Goal: Check status: Check status

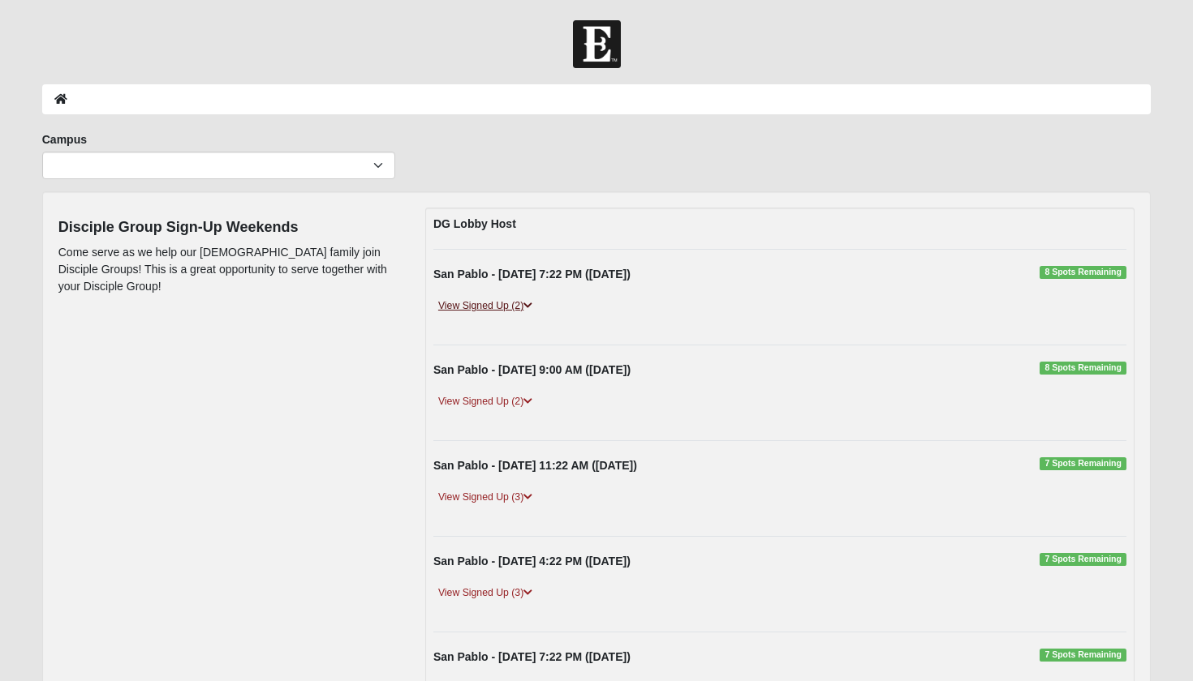
click at [524, 301] on link "View Signed Up (2)" at bounding box center [485, 306] width 104 height 17
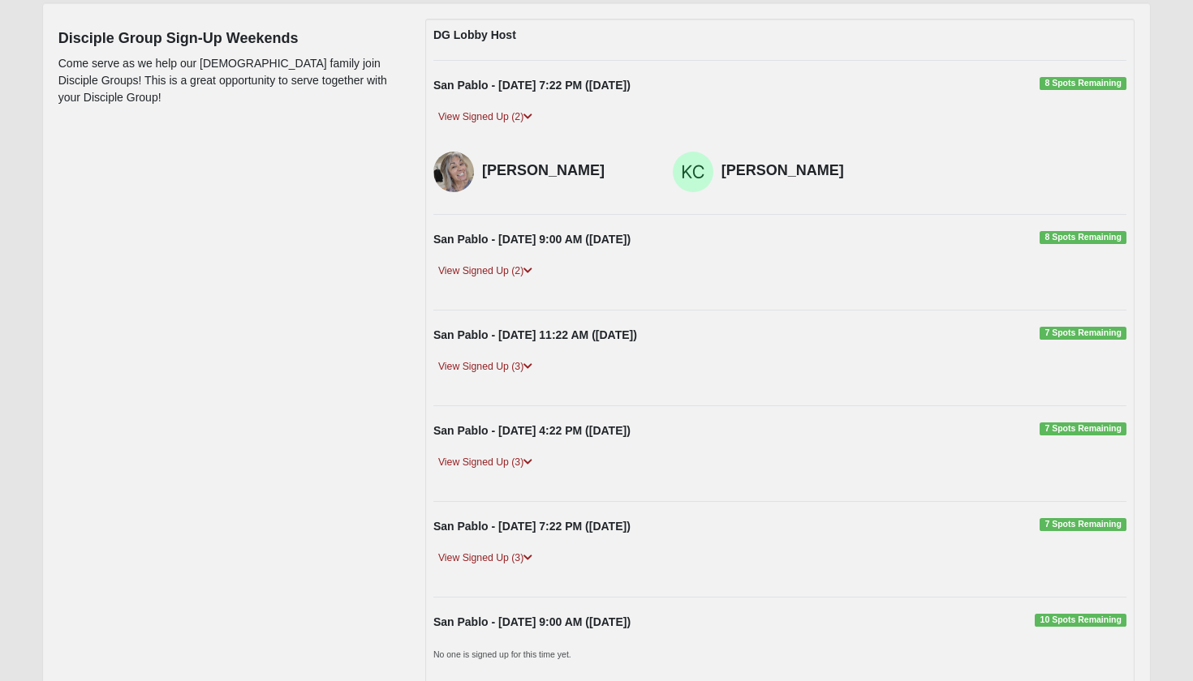
scroll to position [191, 0]
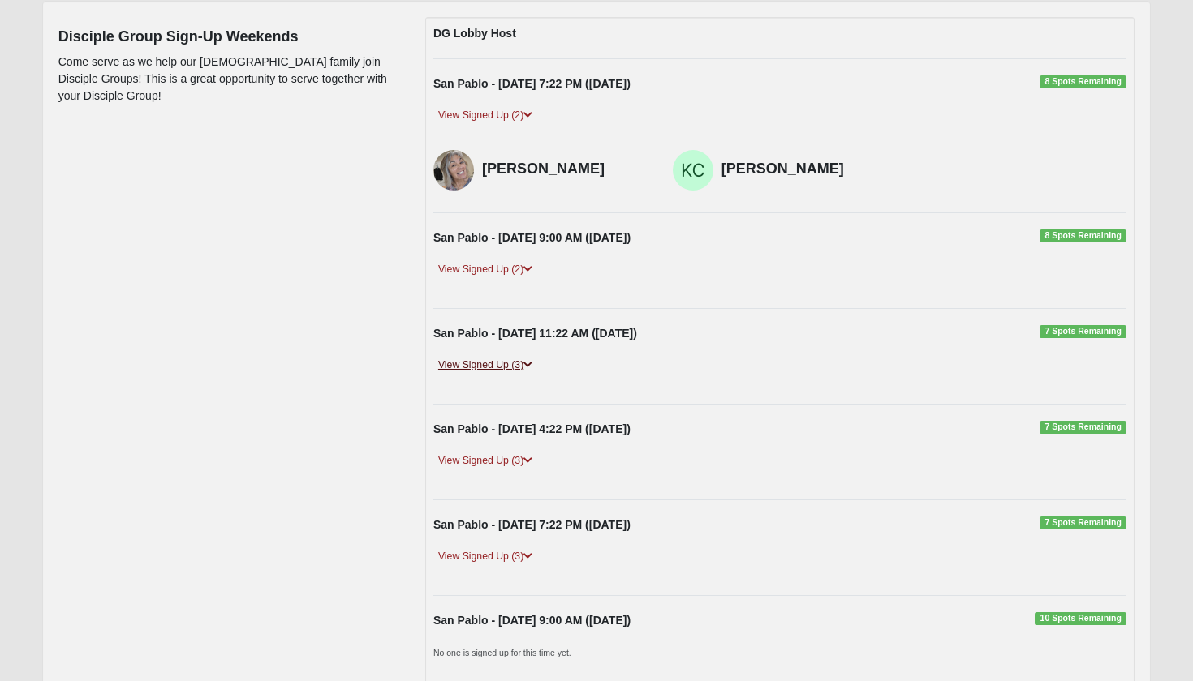
click at [514, 364] on link "View Signed Up (3)" at bounding box center [485, 365] width 104 height 17
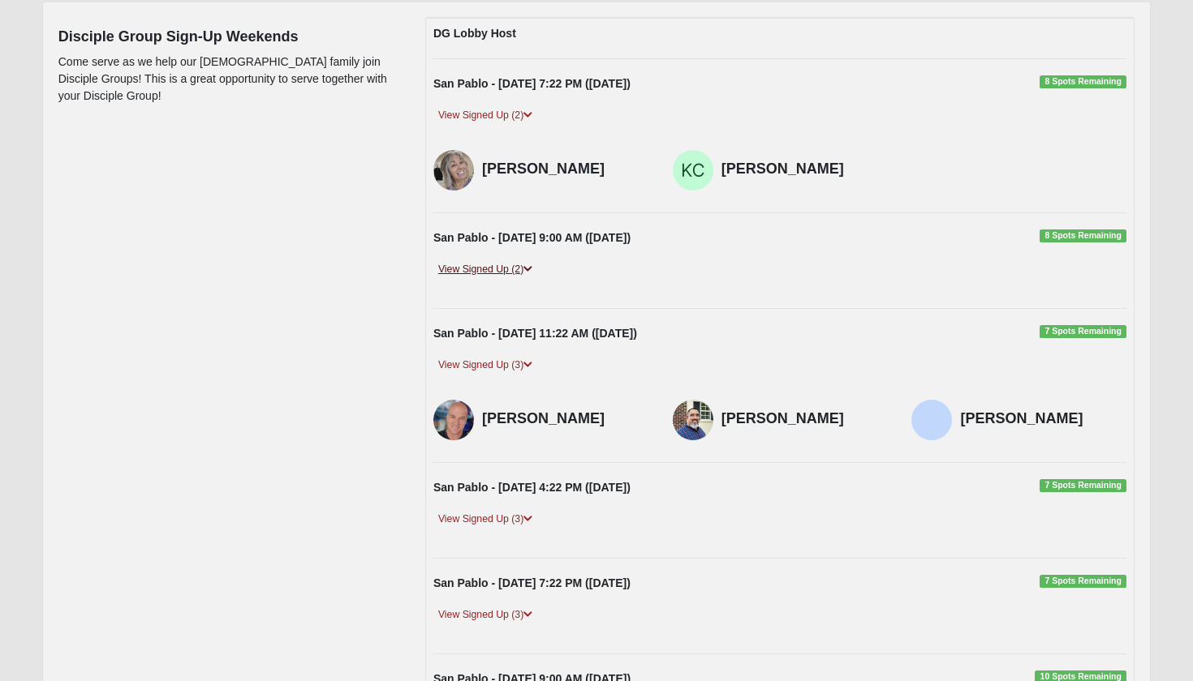
click at [510, 271] on link "View Signed Up (2)" at bounding box center [485, 269] width 104 height 17
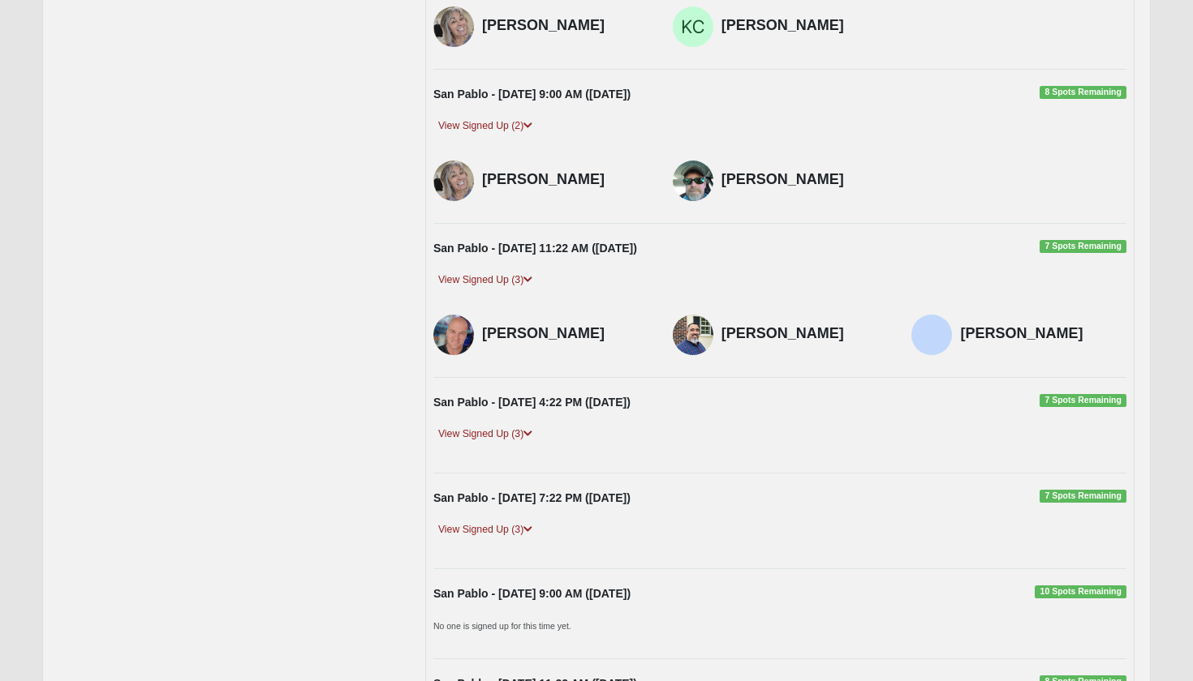
scroll to position [530, 0]
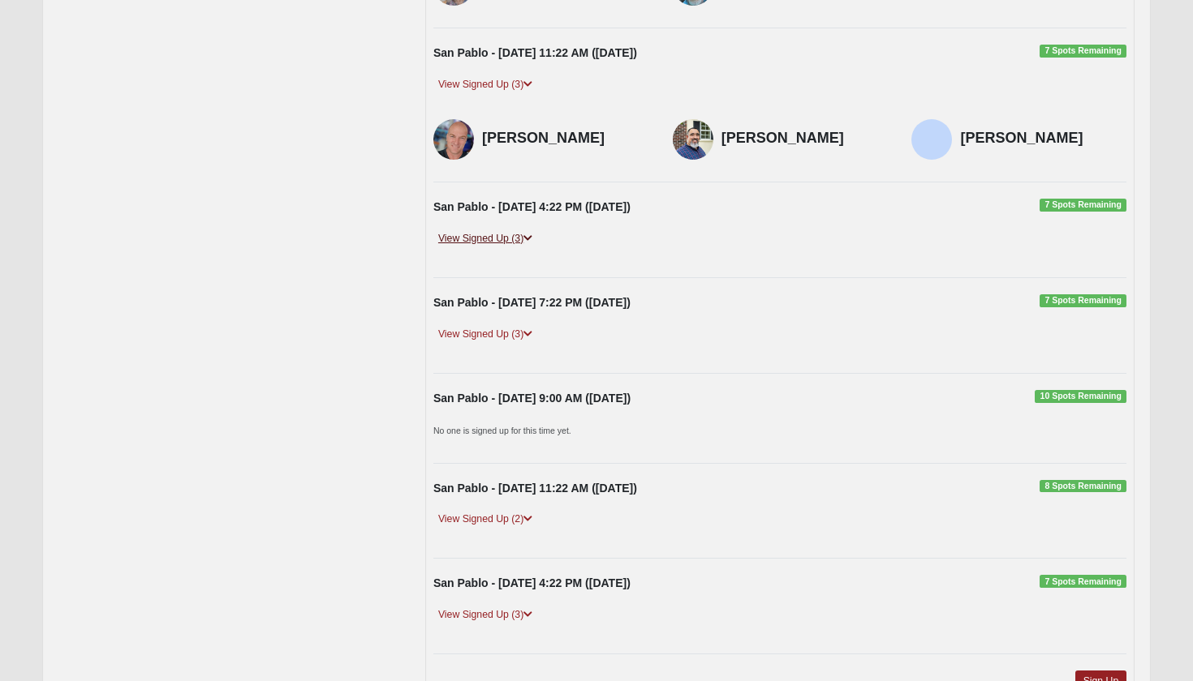
click at [522, 237] on link "View Signed Up (3)" at bounding box center [485, 238] width 104 height 17
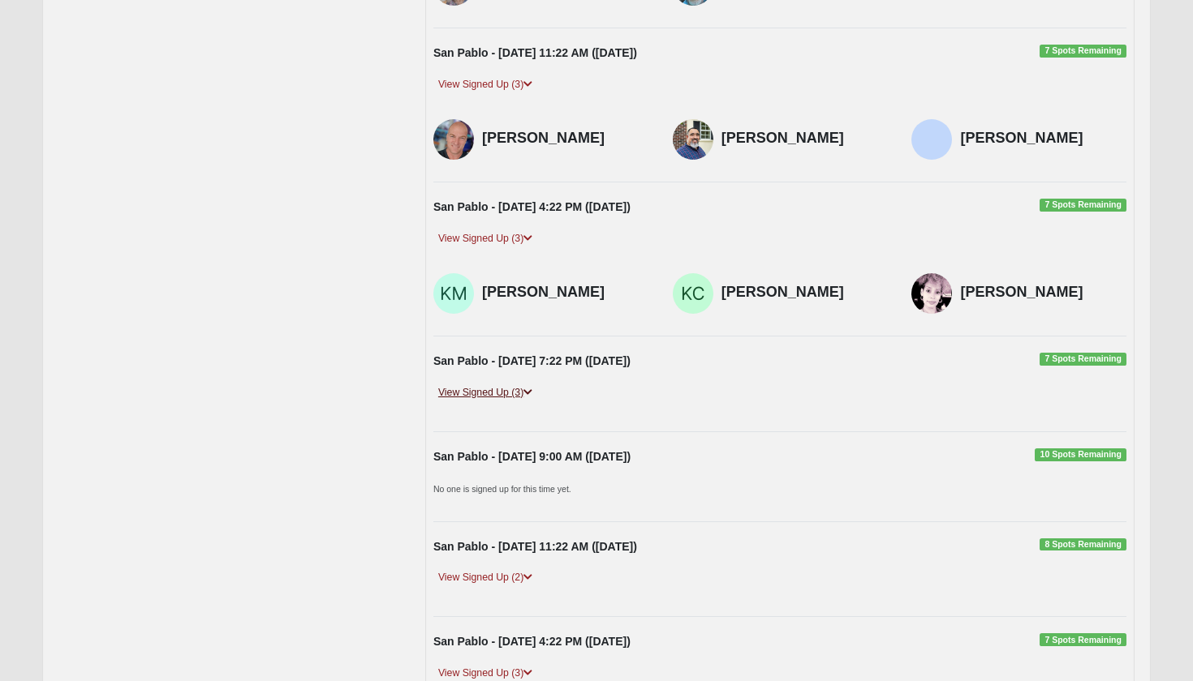
click at [496, 394] on link "View Signed Up (3)" at bounding box center [485, 393] width 104 height 17
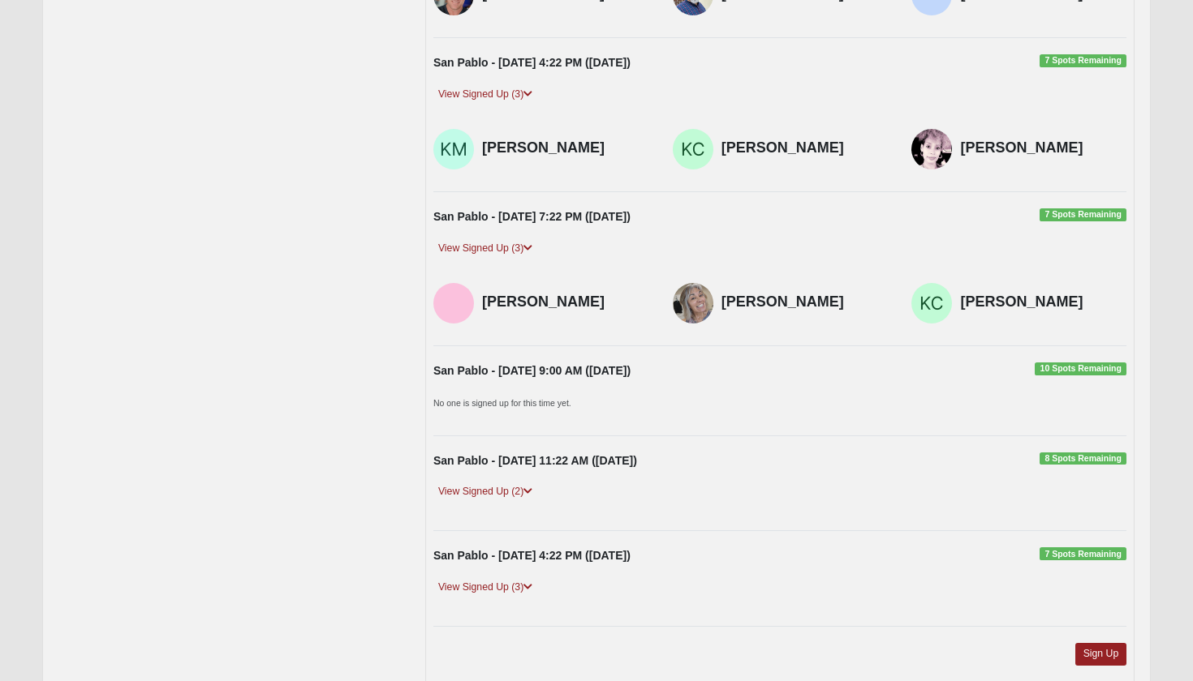
scroll to position [722, 0]
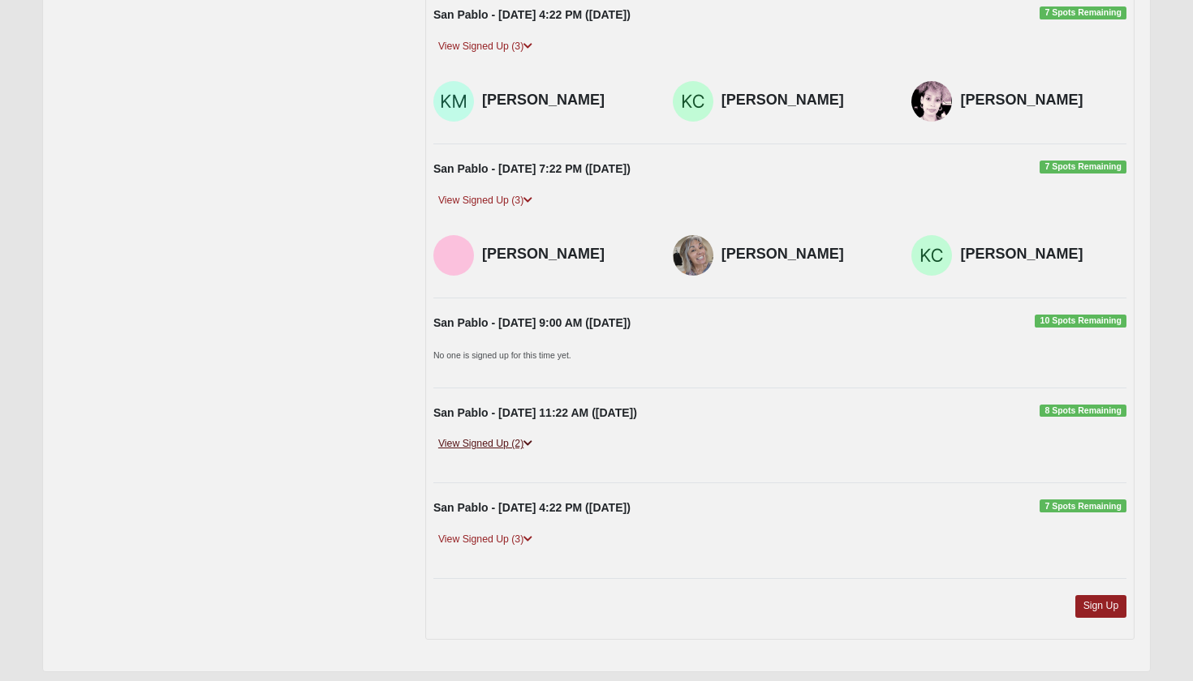
click at [505, 438] on link "View Signed Up (2)" at bounding box center [485, 444] width 104 height 17
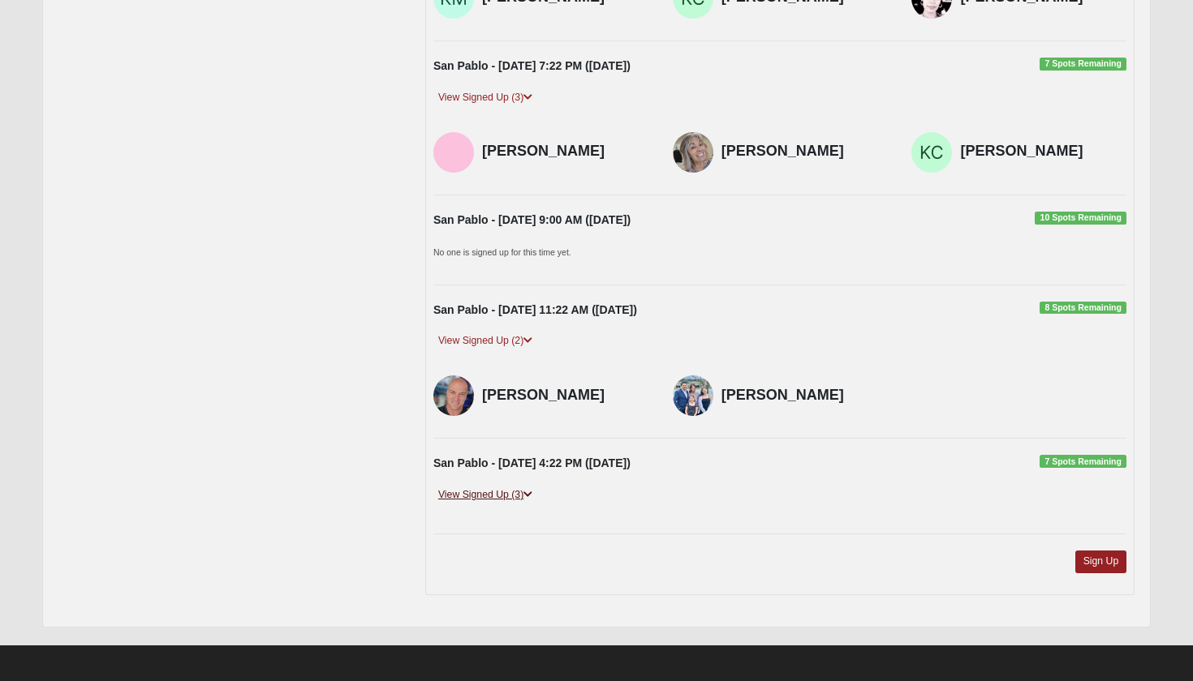
scroll to position [824, 0]
click at [490, 493] on link "View Signed Up (3)" at bounding box center [485, 496] width 104 height 17
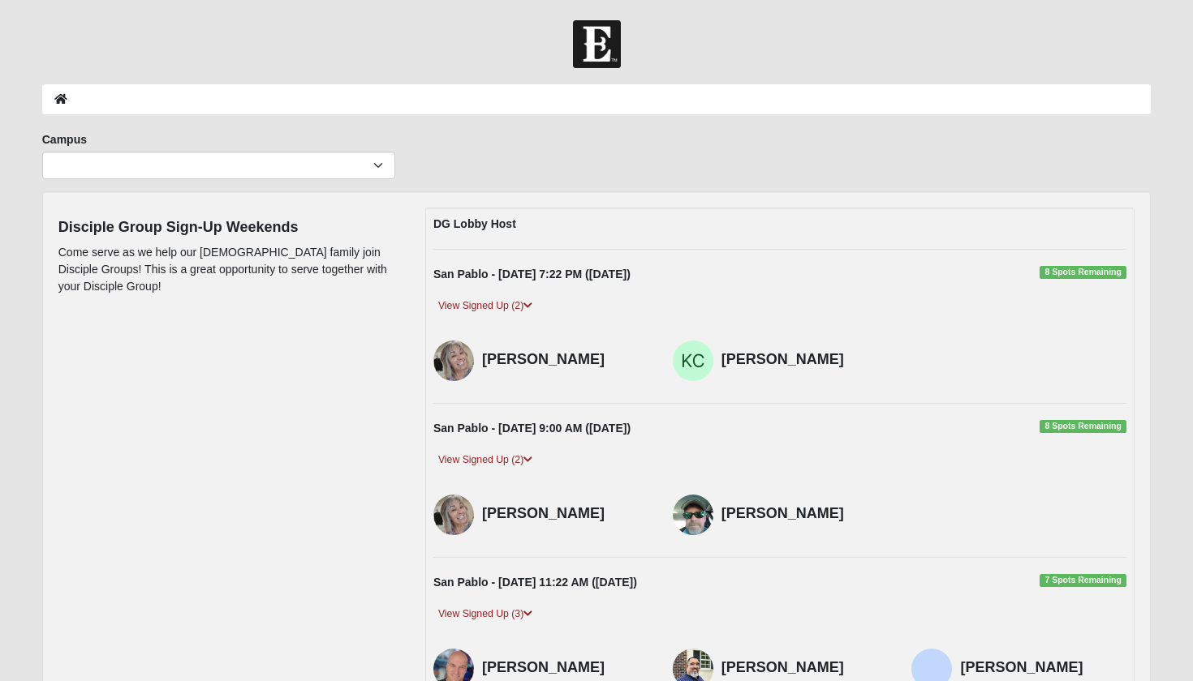
scroll to position [0, 0]
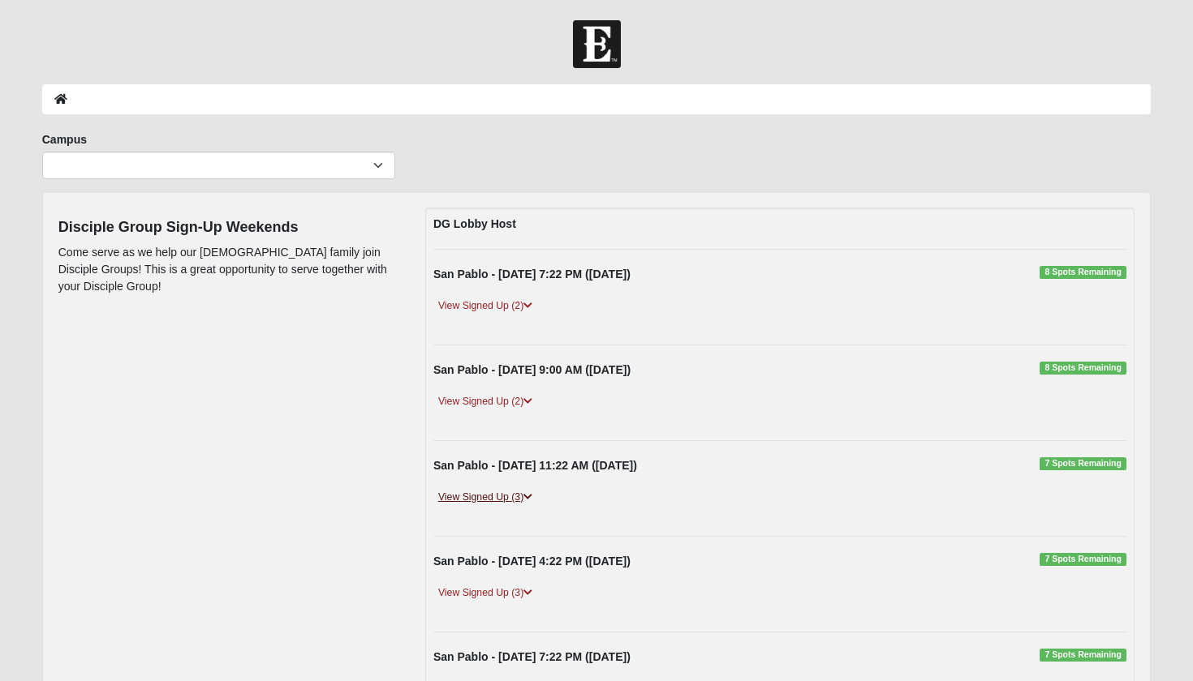
click at [508, 498] on link "View Signed Up (3)" at bounding box center [485, 497] width 104 height 17
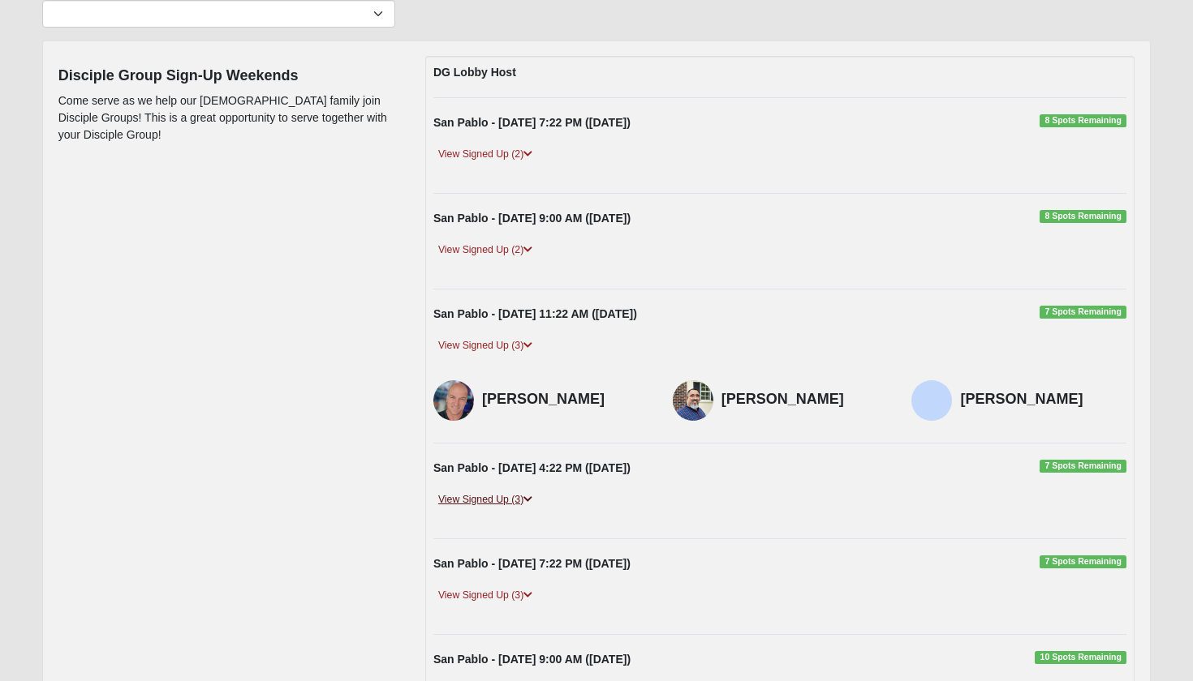
click at [507, 499] on link "View Signed Up (3)" at bounding box center [485, 500] width 104 height 17
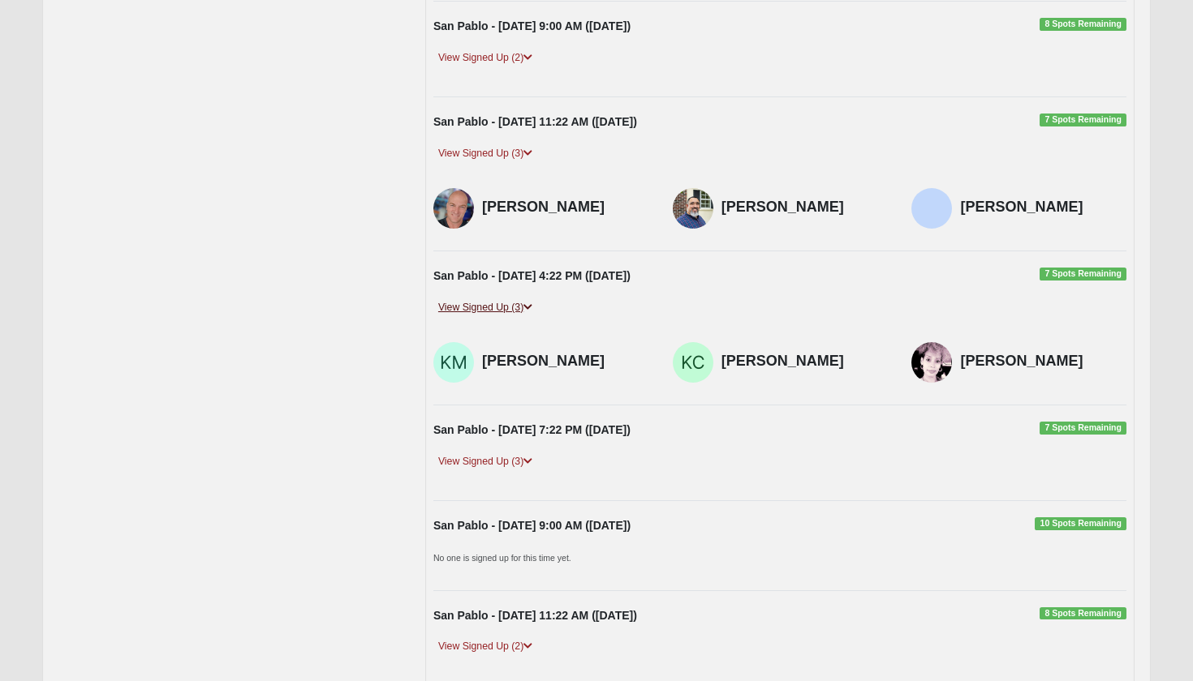
scroll to position [398, 0]
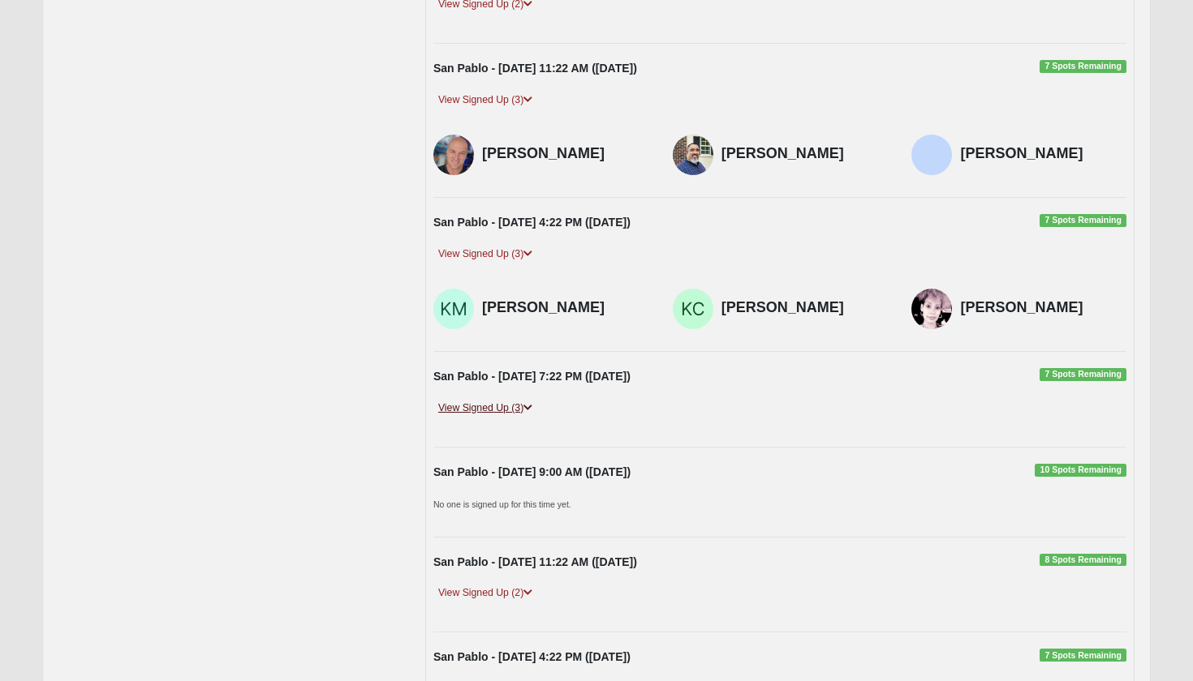
click at [501, 405] on link "View Signed Up (3)" at bounding box center [485, 408] width 104 height 17
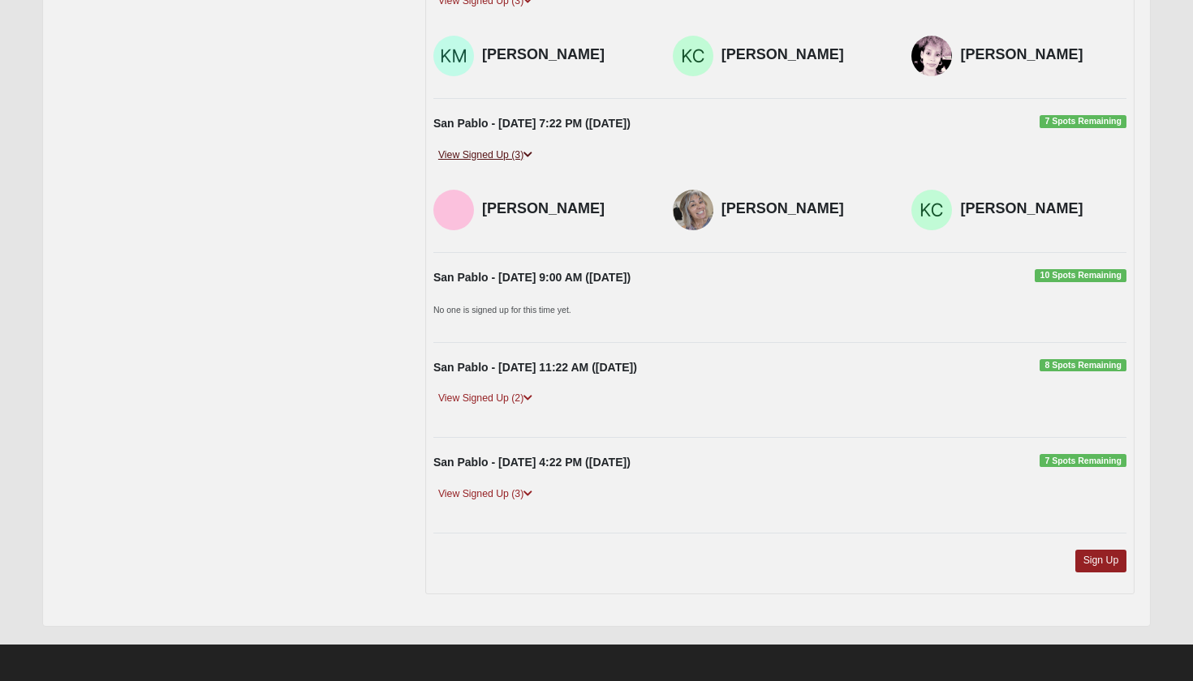
scroll to position [649, 0]
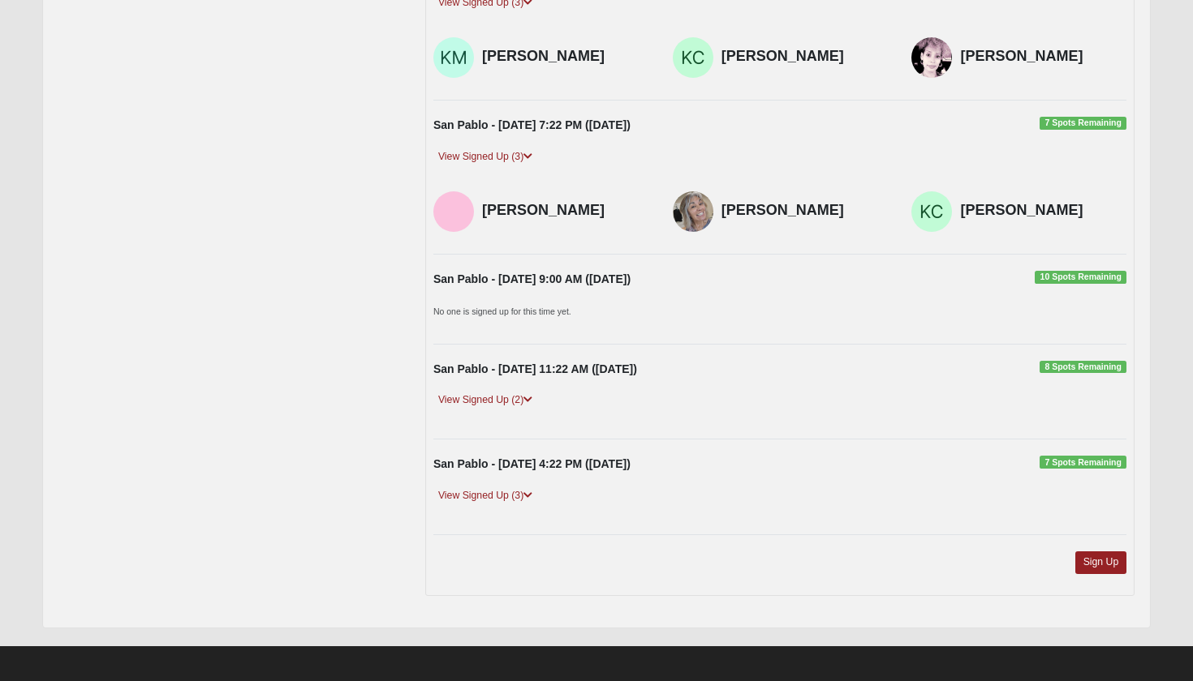
click at [504, 386] on div "San Pablo - [DATE] 11:22 AM ([DATE]) 8 Spots Remaining View Signed Up (2) [PERS…" at bounding box center [779, 392] width 717 height 62
click at [505, 394] on link "View Signed Up (2)" at bounding box center [485, 400] width 104 height 17
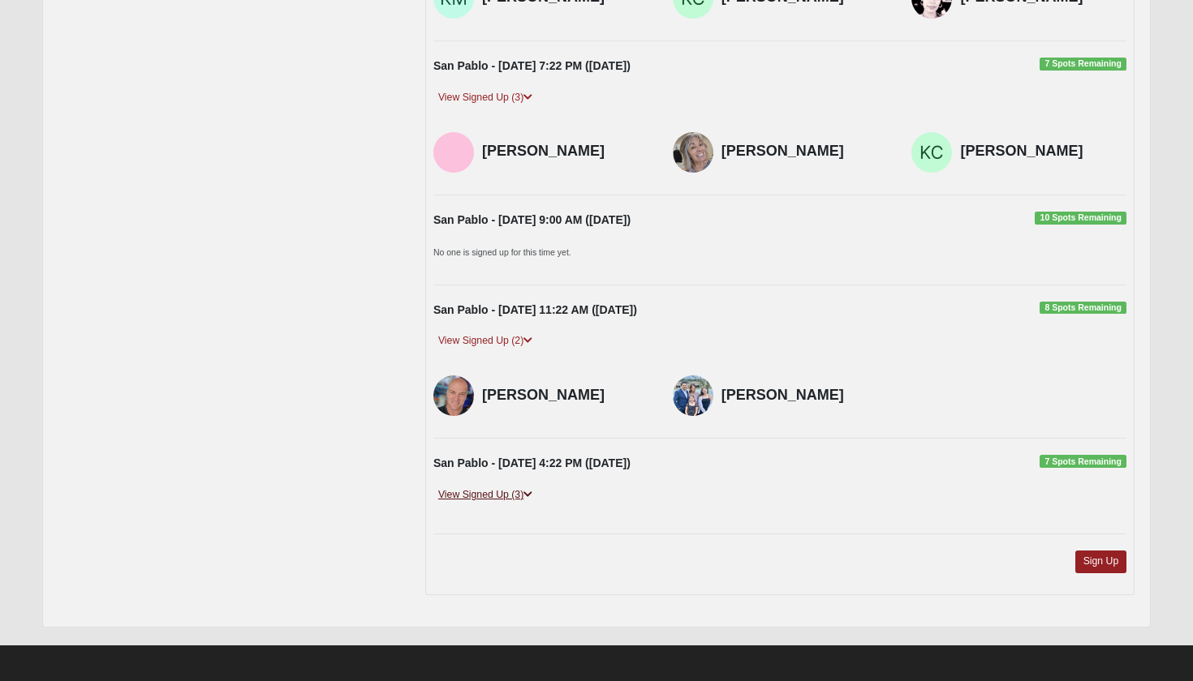
scroll to position [707, 0]
click at [492, 489] on link "View Signed Up (3)" at bounding box center [485, 496] width 104 height 17
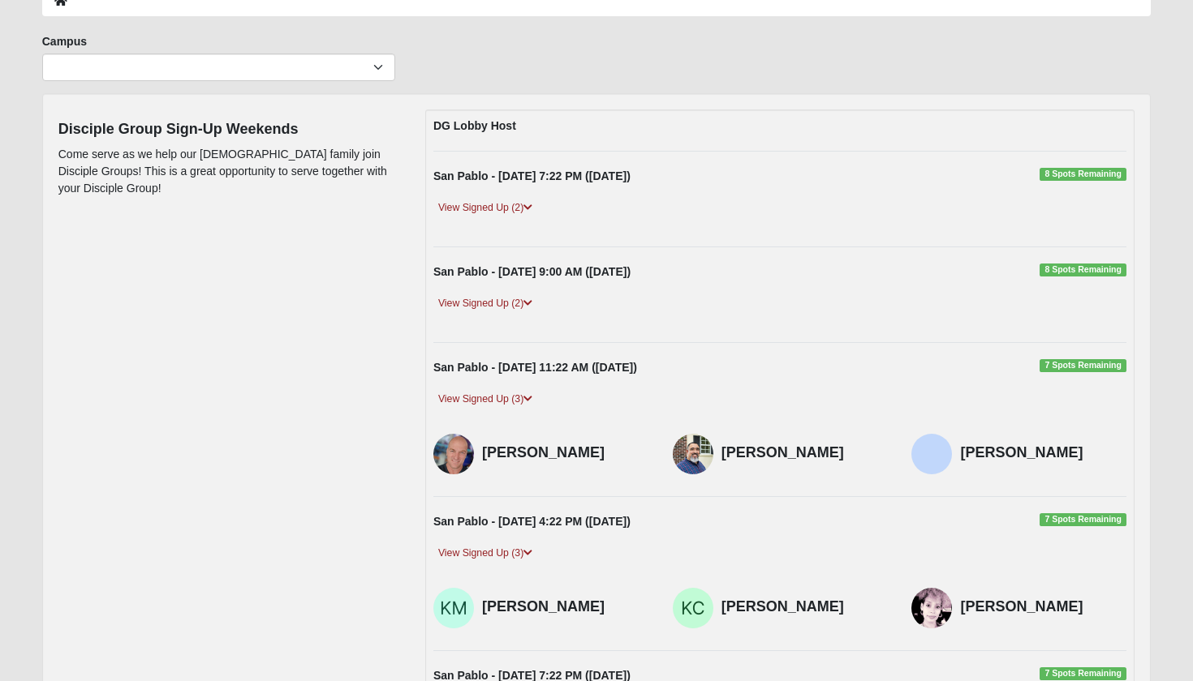
scroll to position [93, 0]
